Goal: Task Accomplishment & Management: Complete application form

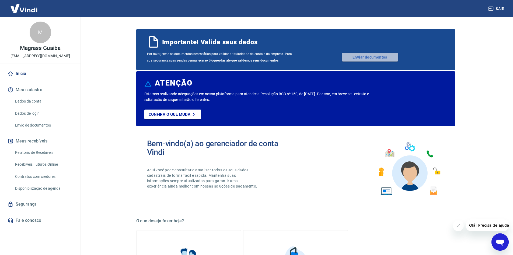
click at [350, 59] on link "Enviar documentos" at bounding box center [370, 57] width 56 height 9
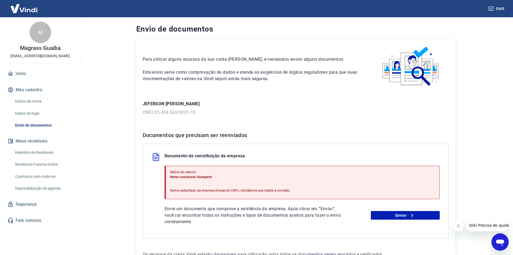
click at [34, 89] on button "Meu cadastro" at bounding box center [40, 90] width 68 height 12
click at [16, 100] on link "Dados da conta" at bounding box center [43, 101] width 61 height 11
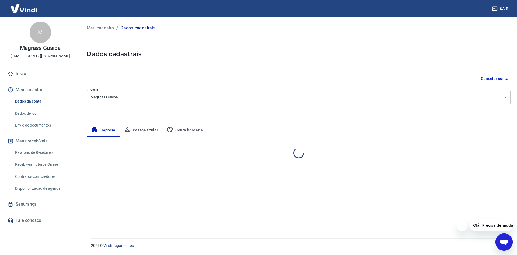
select select "RS"
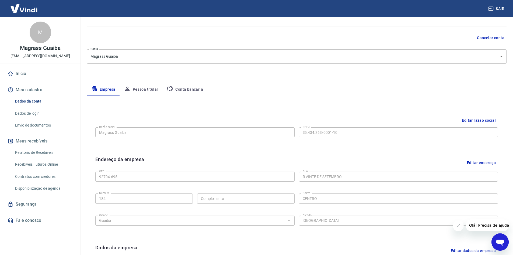
scroll to position [54, 0]
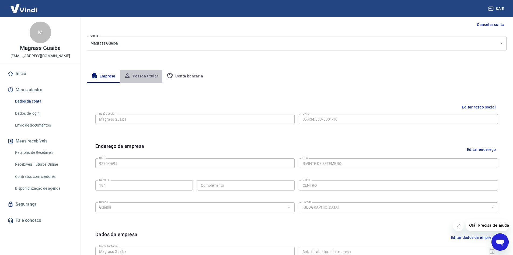
click at [152, 77] on button "Pessoa titular" at bounding box center [141, 76] width 43 height 13
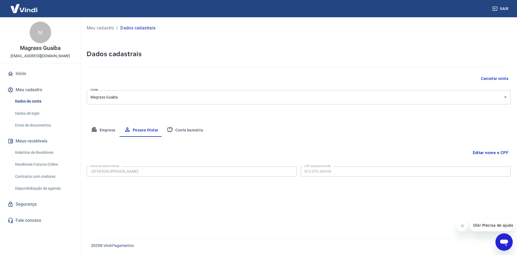
click at [186, 130] on button "Conta bancária" at bounding box center [184, 130] width 45 height 13
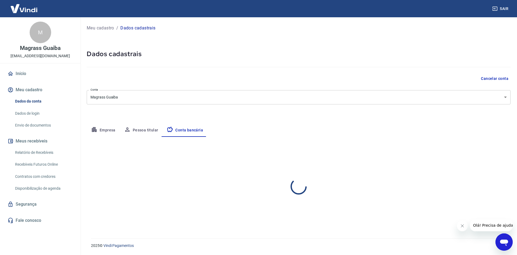
select select "1"
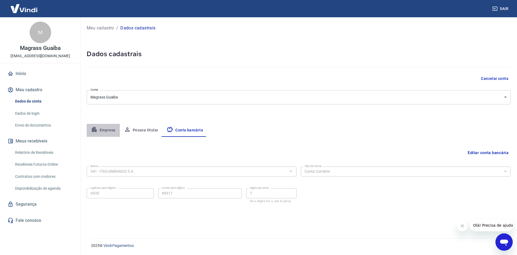
click at [93, 133] on button "Empresa" at bounding box center [103, 130] width 33 height 13
select select "RS"
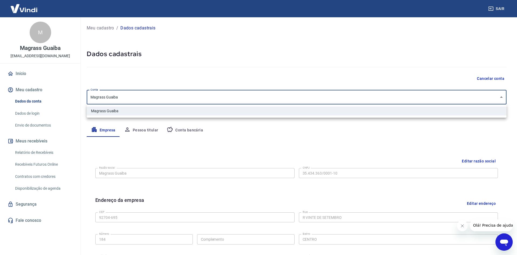
click at [214, 101] on body "Sair M Magrass Guaiba [EMAIL_ADDRESS][DOMAIN_NAME] Início Meu cadastro Dados da…" at bounding box center [258, 127] width 517 height 255
click at [214, 101] on div at bounding box center [258, 127] width 517 height 255
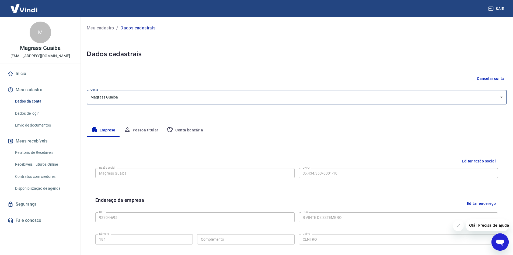
click at [213, 69] on div at bounding box center [297, 65] width 420 height 15
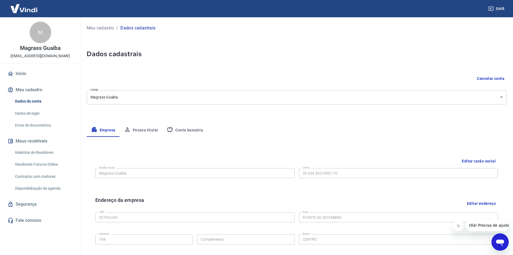
click at [34, 126] on link "Envio de documentos" at bounding box center [43, 125] width 61 height 11
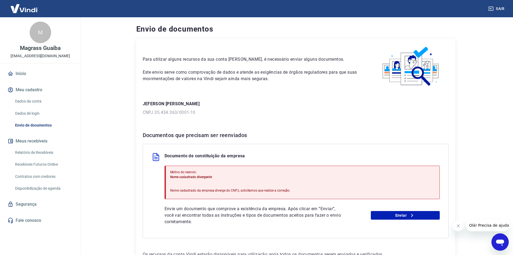
click at [192, 154] on p "Documento de constituição da empresa" at bounding box center [205, 156] width 81 height 9
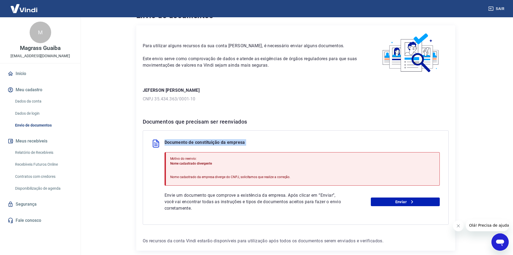
scroll to position [39, 0]
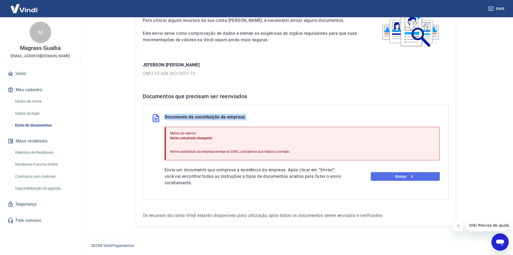
click at [385, 176] on link "Enviar" at bounding box center [405, 176] width 69 height 9
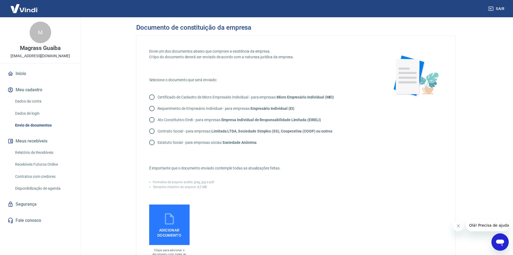
click at [152, 131] on input "Contrato Social - para empresas Limitada LTDA, Sociedade Simples (SS), Cooperat…" at bounding box center [151, 130] width 11 height 11
radio input "true"
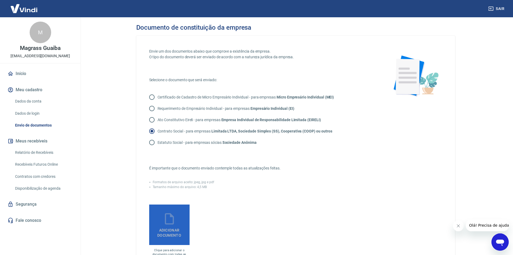
click at [173, 224] on icon at bounding box center [169, 218] width 9 height 11
click at [0, 0] on input "Adicionar documento" at bounding box center [0, 0] width 0 height 0
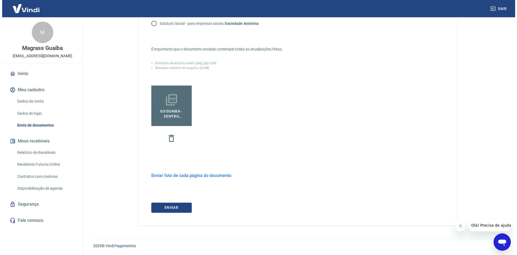
scroll to position [119, 0]
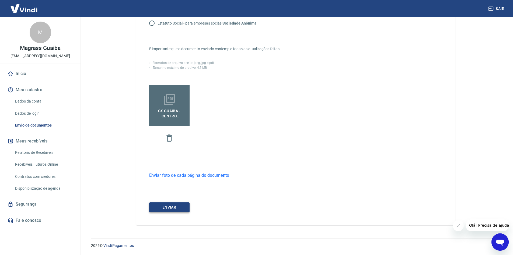
click at [176, 210] on button "ENVIAR" at bounding box center [169, 207] width 40 height 10
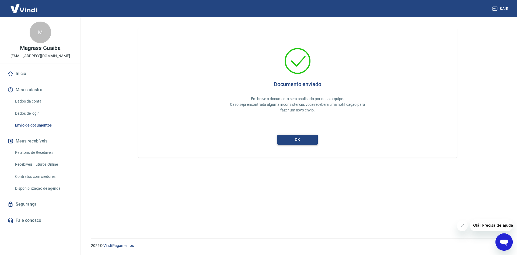
click at [284, 141] on button "ok" at bounding box center [297, 139] width 40 height 10
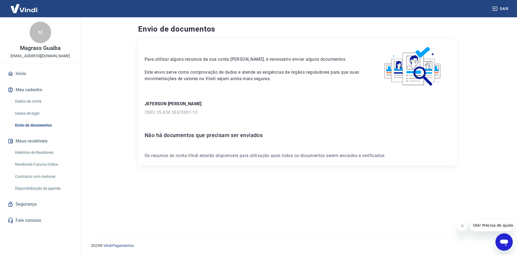
click at [27, 75] on link "Início" at bounding box center [40, 74] width 68 height 12
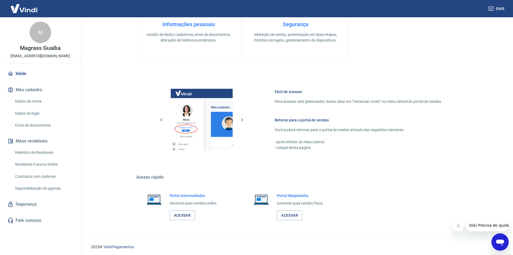
scroll to position [221, 0]
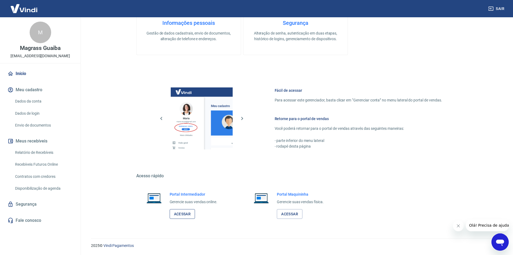
click at [181, 213] on link "Acessar" at bounding box center [183, 214] width 26 height 10
